Goal: Information Seeking & Learning: Learn about a topic

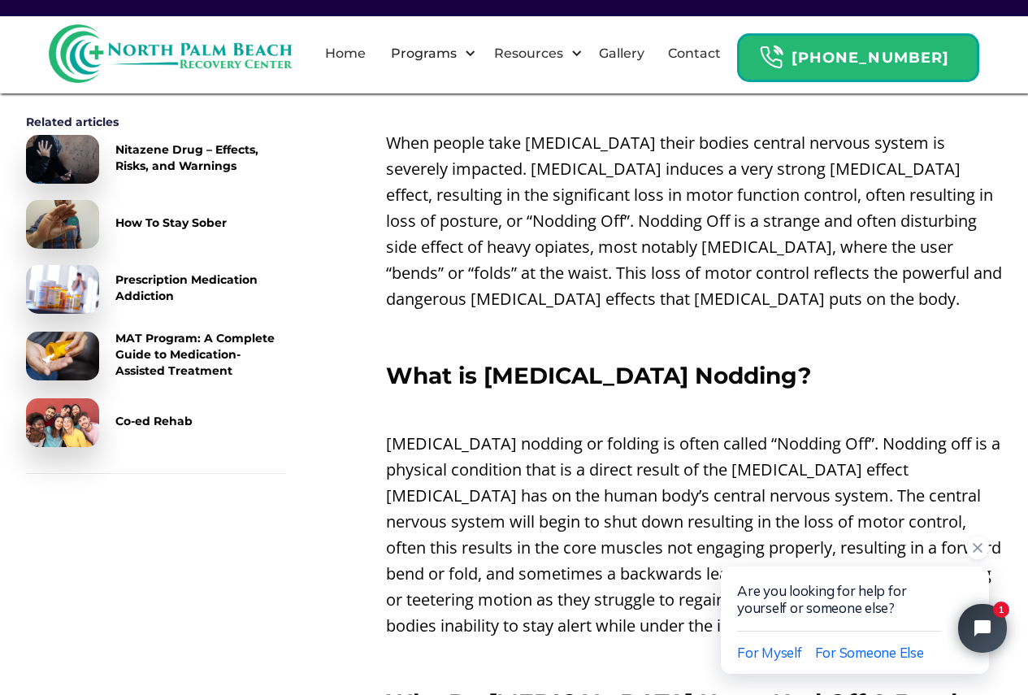
scroll to position [650, 0]
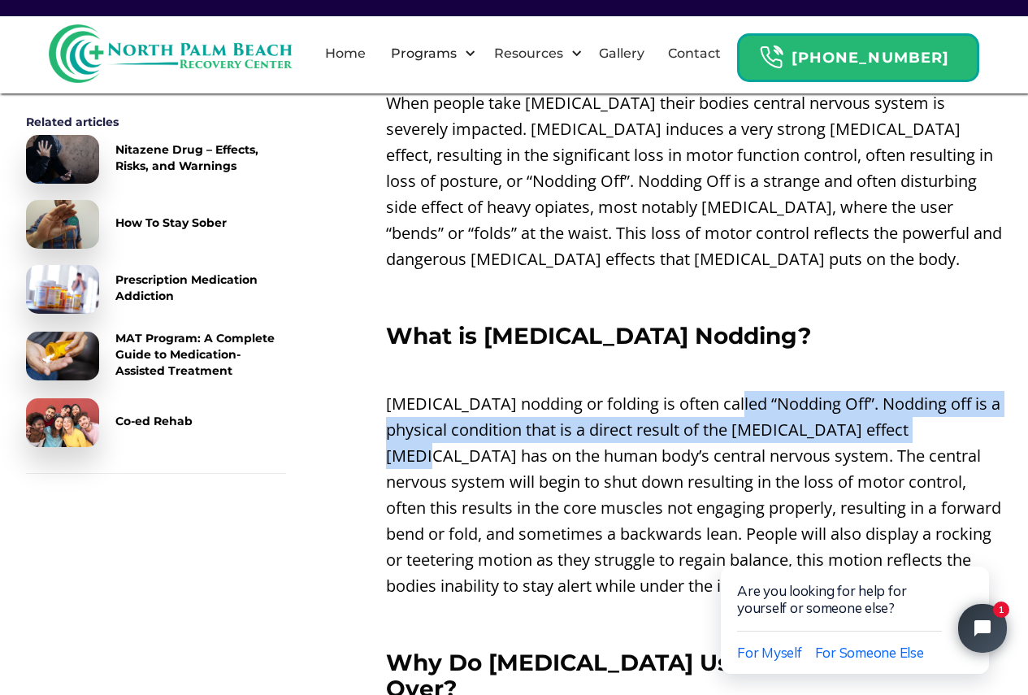
drag, startPoint x: 721, startPoint y: 372, endPoint x: 1003, endPoint y: 400, distance: 284.1
click at [628, 408] on p "[MEDICAL_DATA] nodding or folding is often called “Nodding Off”. Nodding off is…" at bounding box center [694, 495] width 616 height 208
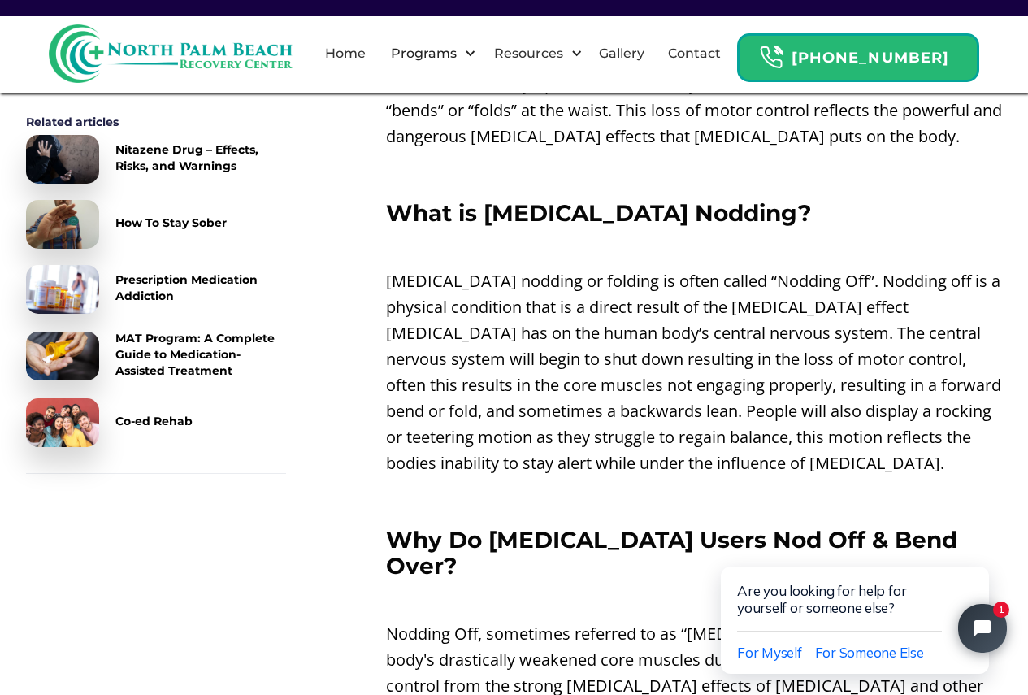
scroll to position [812, 0]
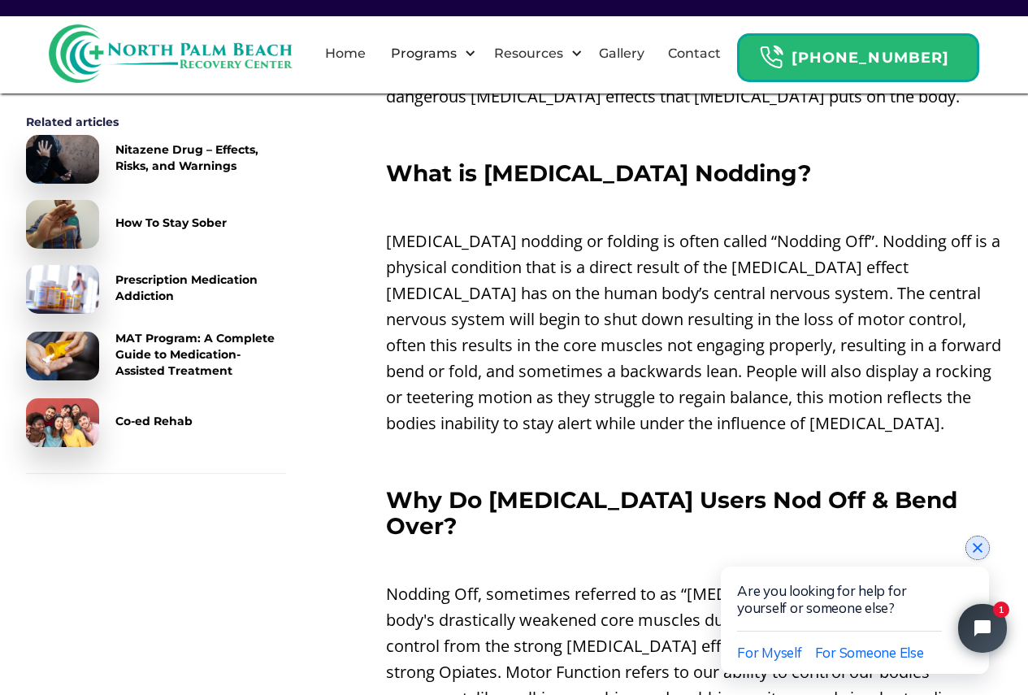
click at [981, 548] on icon "Close chat widget" at bounding box center [977, 547] width 16 height 16
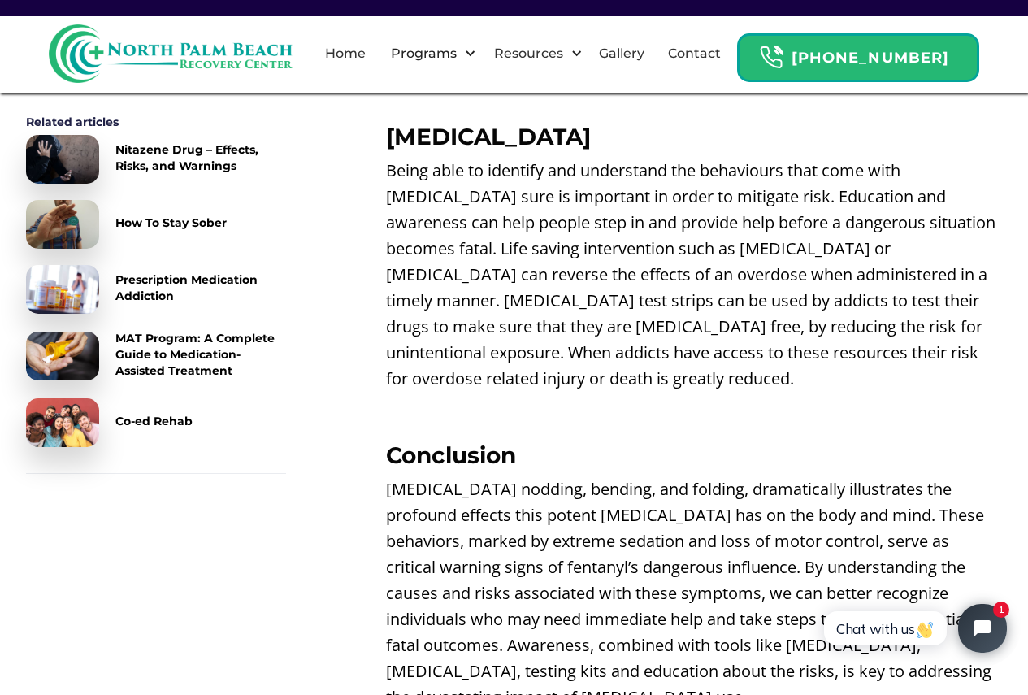
scroll to position [3575, 0]
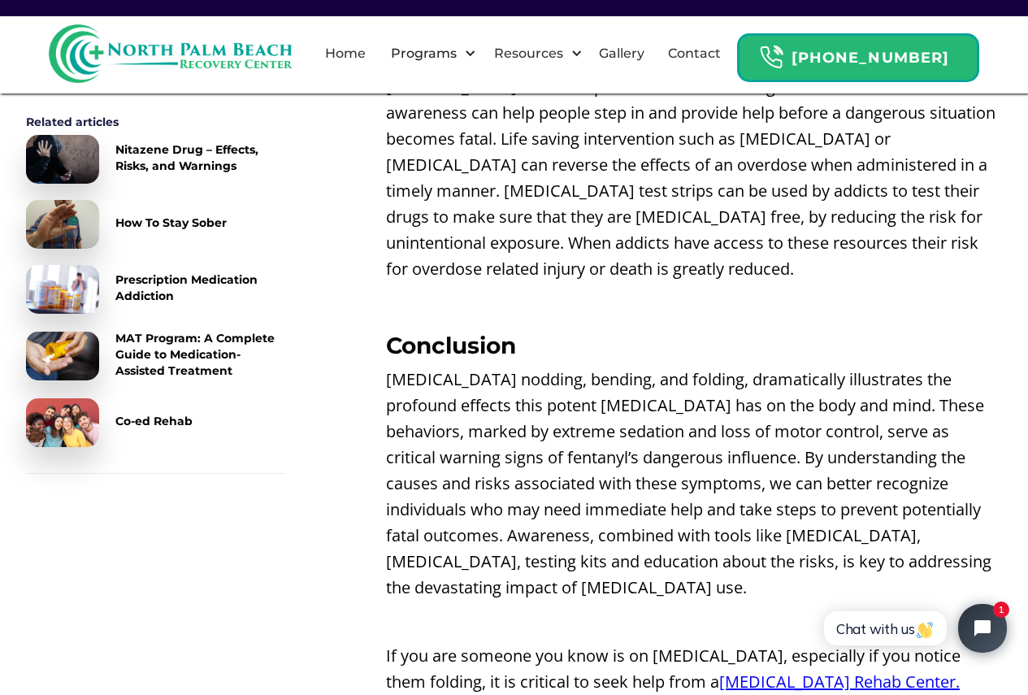
click at [719, 670] on link "[MEDICAL_DATA] Rehab Center." at bounding box center [839, 681] width 240 height 22
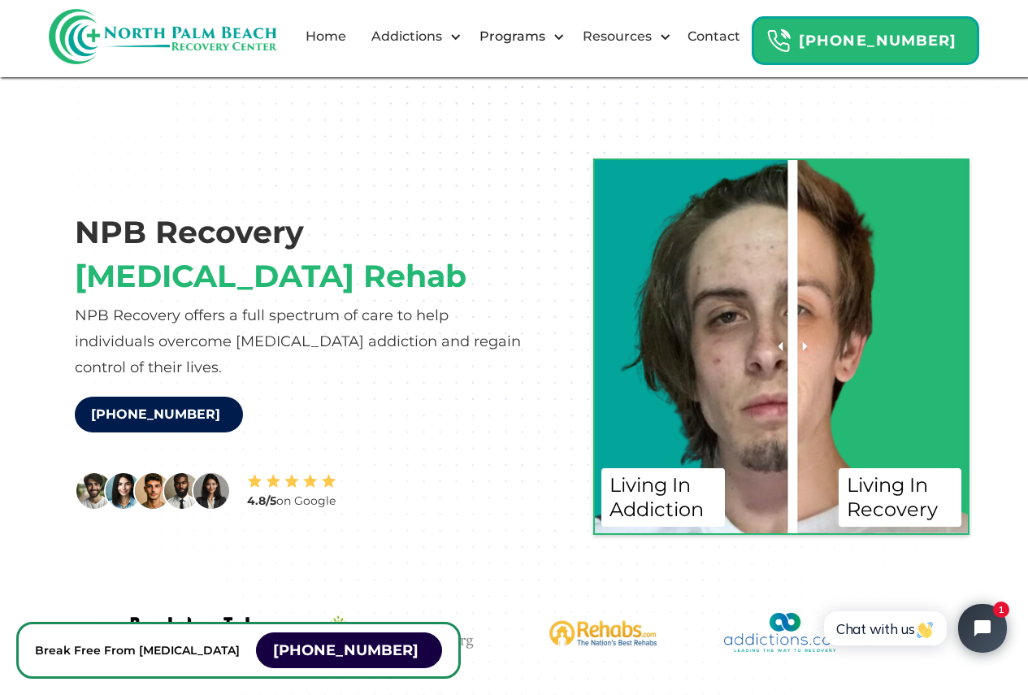
click at [807, 349] on icon at bounding box center [804, 346] width 5 height 10
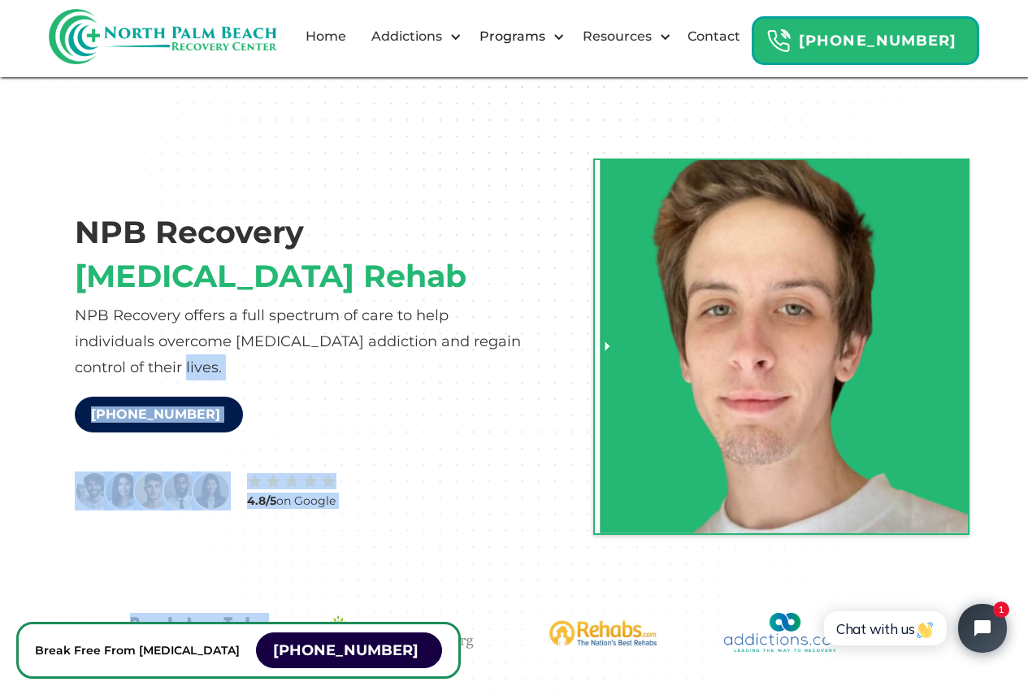
drag, startPoint x: 807, startPoint y: 348, endPoint x: 460, endPoint y: 384, distance: 348.8
click at [533, 432] on div "NPB Recovery [MEDICAL_DATA] Rehab NPB Recovery offers a full spectrum of care t…" at bounding box center [514, 330] width 976 height 409
